Goal: Task Accomplishment & Management: Use online tool/utility

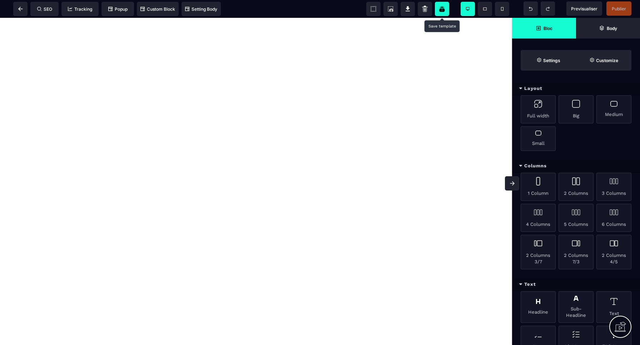
click at [442, 10] on icon at bounding box center [441, 9] width 5 height 6
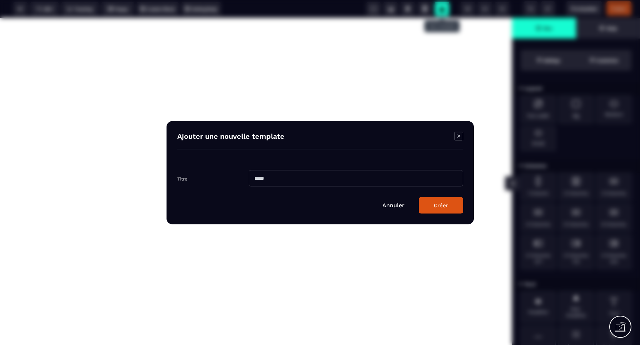
click at [390, 206] on link "Annuler" at bounding box center [393, 205] width 22 height 7
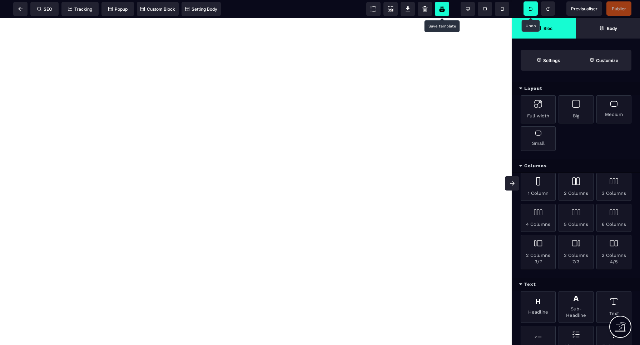
click at [529, 9] on icon at bounding box center [531, 9] width 4 height 4
click at [531, 9] on icon at bounding box center [531, 9] width 4 height 4
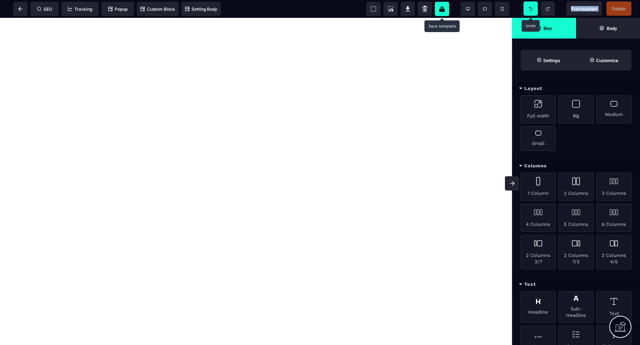
click at [531, 9] on icon at bounding box center [531, 9] width 4 height 4
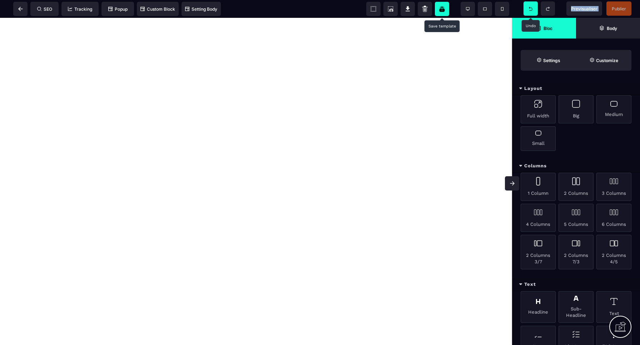
click at [531, 9] on icon at bounding box center [531, 9] width 4 height 4
click at [25, 10] on span at bounding box center [20, 9] width 14 height 14
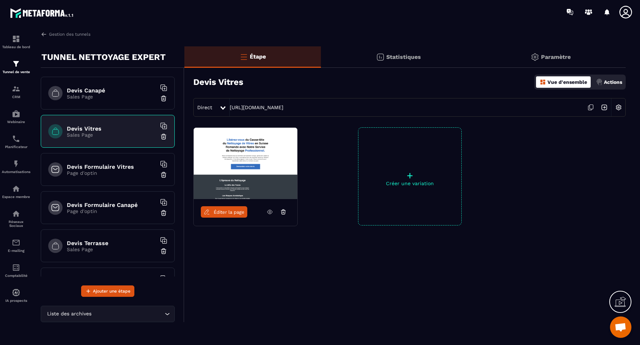
click at [108, 173] on p "Page d'optin" at bounding box center [111, 173] width 89 height 6
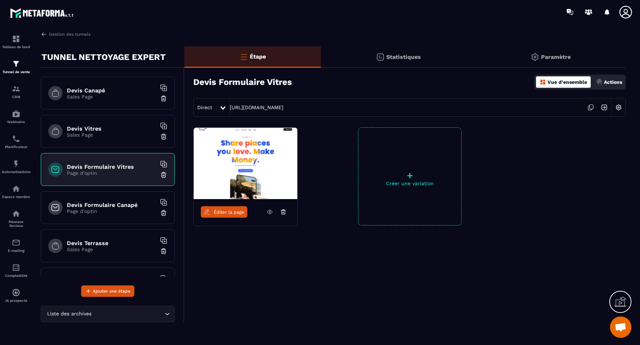
click at [101, 212] on p "Page d'optin" at bounding box center [111, 212] width 89 height 6
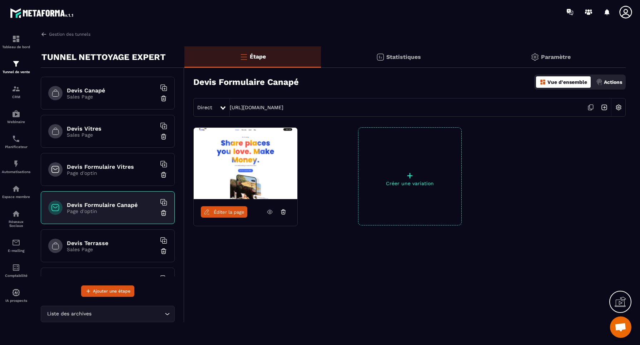
click at [113, 129] on h6 "Devis Vitres" at bounding box center [111, 128] width 89 height 7
